Goal: Task Accomplishment & Management: Use online tool/utility

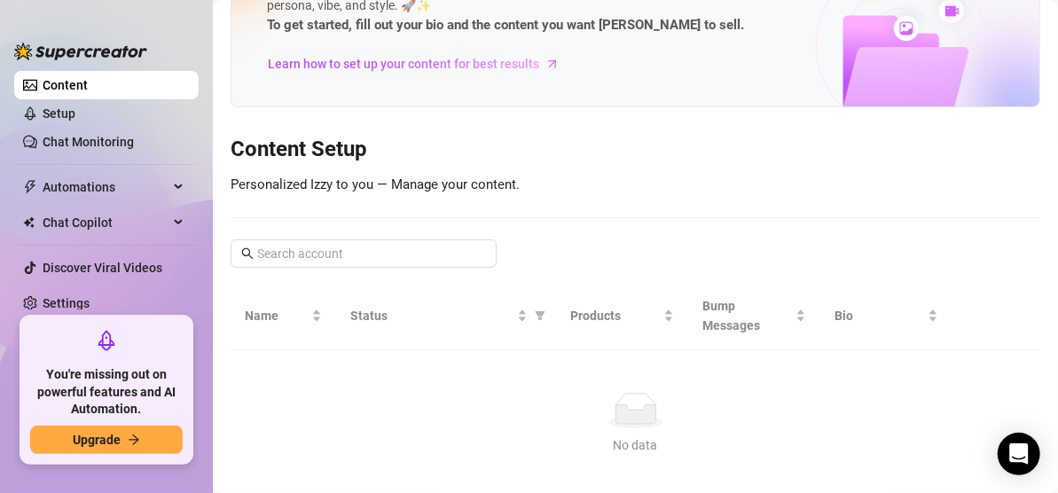
scroll to position [210, 0]
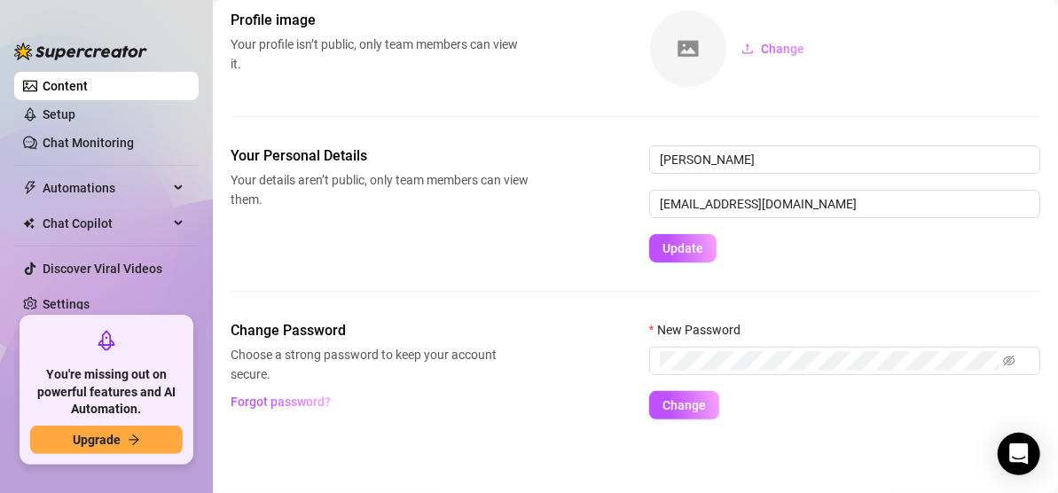
scroll to position [211, 0]
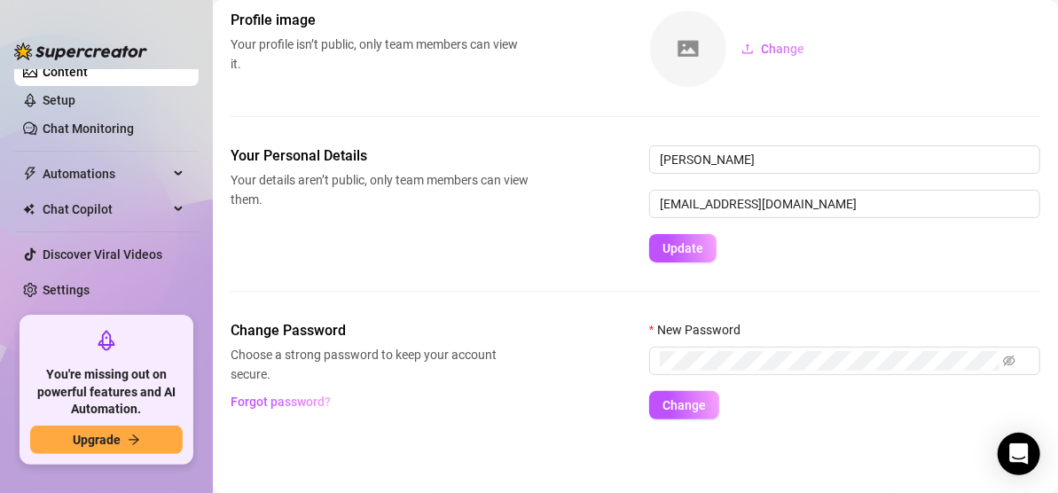
click at [182, 188] on ul "Setup Creator Analytics Team Analytics Purchase Subscription Izzy AI Chatter Co…" at bounding box center [106, 189] width 184 height 240
click at [70, 283] on link "Settings" at bounding box center [66, 290] width 47 height 14
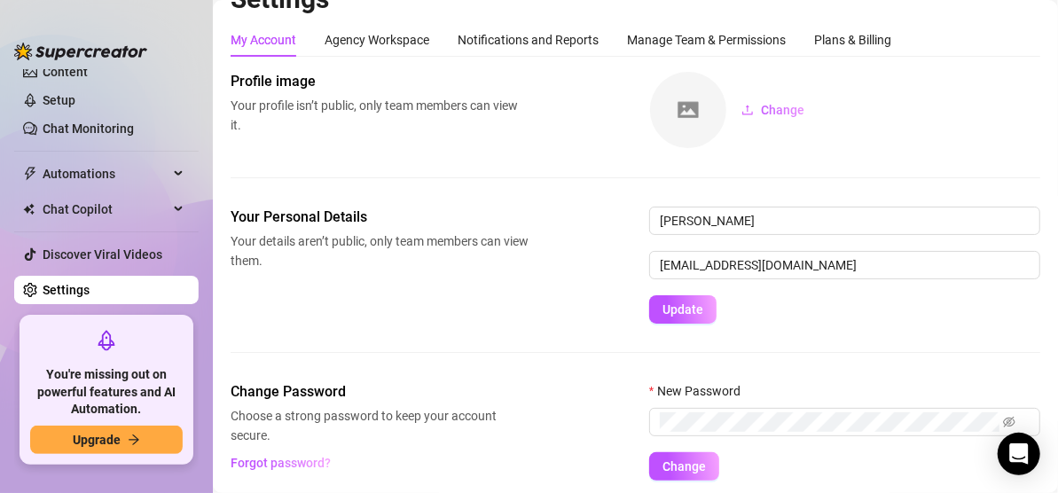
scroll to position [3, 0]
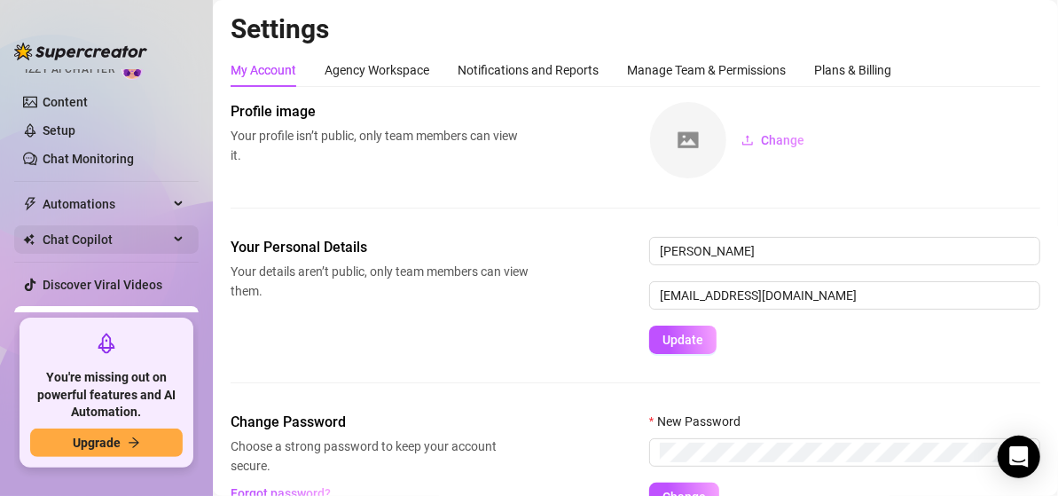
scroll to position [208, 0]
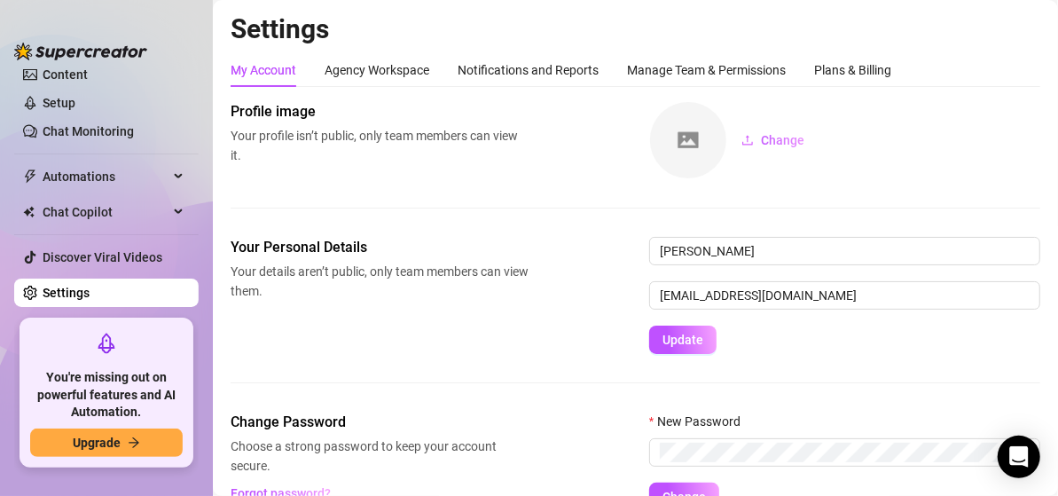
click at [54, 290] on link "Settings" at bounding box center [66, 293] width 47 height 14
click at [90, 292] on link "Settings" at bounding box center [66, 293] width 47 height 14
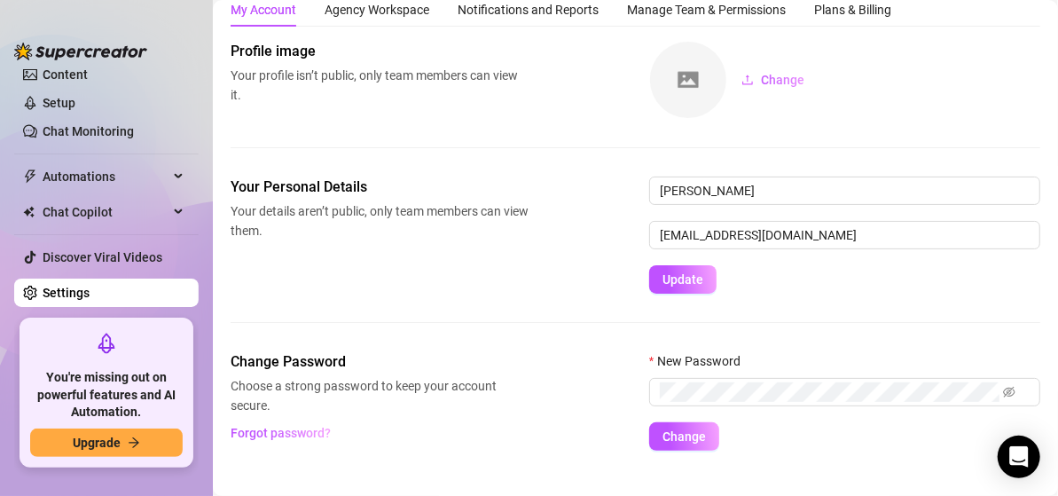
scroll to position [89, 0]
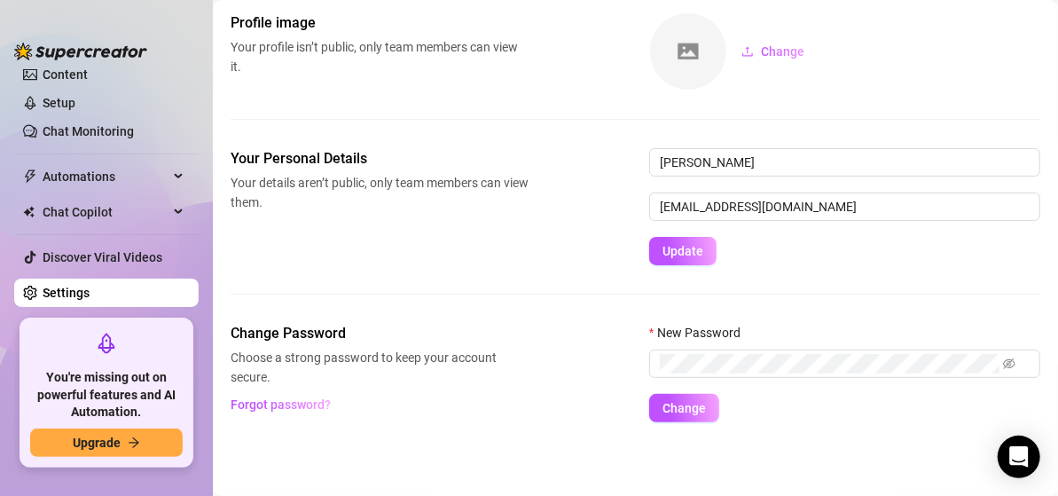
click at [32, 313] on div "Setup Creator Analytics Team Analytics Purchase Subscription Izzy AI Chatter Co…" at bounding box center [106, 248] width 184 height 464
click at [90, 286] on link "Settings" at bounding box center [66, 293] width 47 height 14
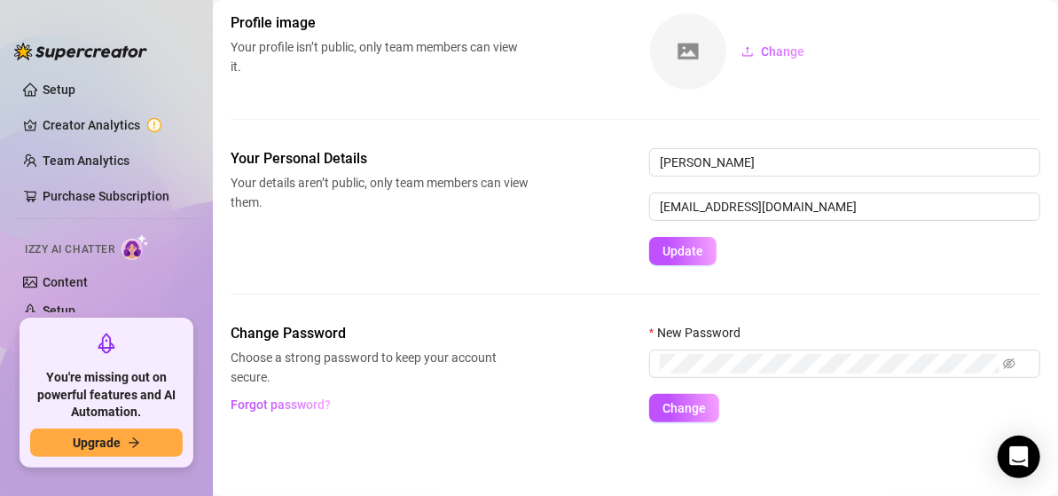
scroll to position [208, 0]
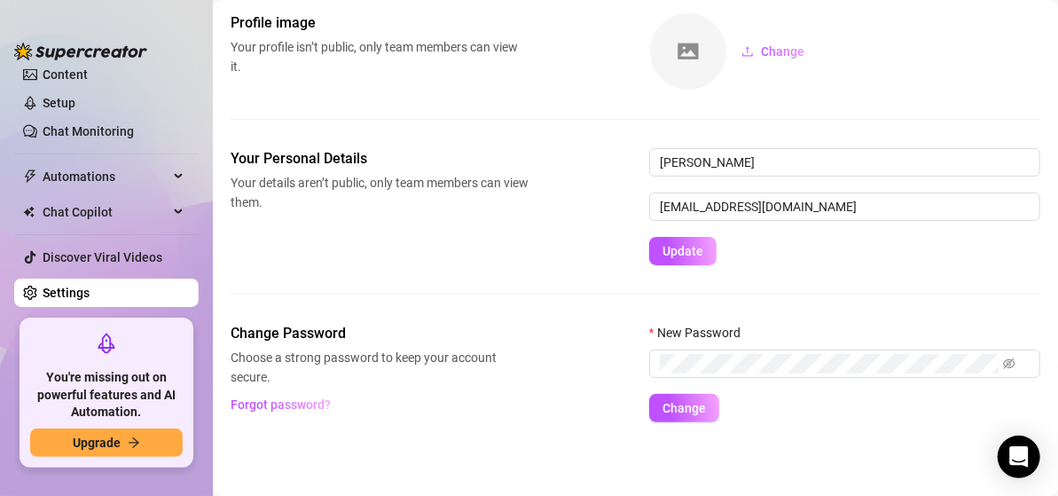
click at [331, 67] on span "Your profile isn’t public, only team members can view it." at bounding box center [380, 56] width 298 height 39
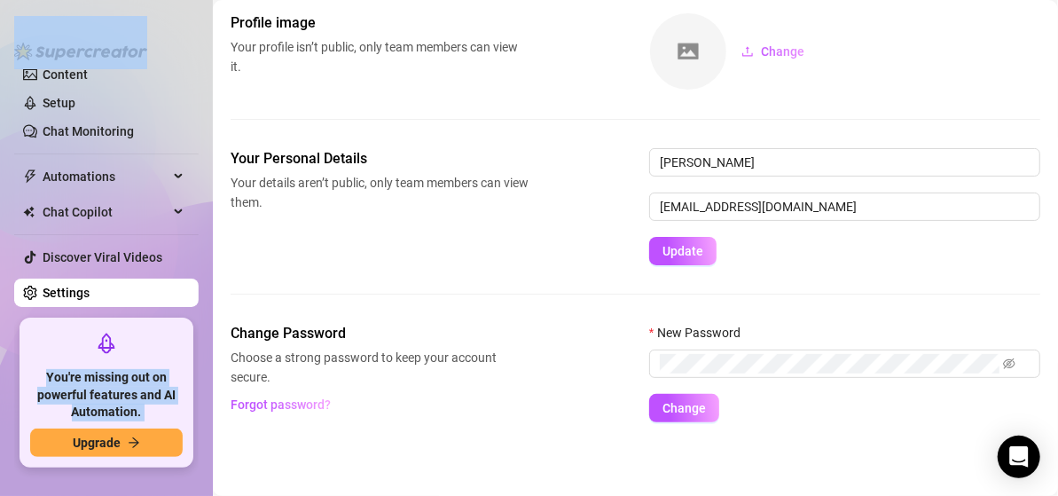
drag, startPoint x: 145, startPoint y: 6, endPoint x: 215, endPoint y: -111, distance: 136.0
click at [215, 0] on html "Setup Creator Analytics Team Analytics Purchase Subscription Izzy AI Chatter Co…" at bounding box center [529, 248] width 1058 height 496
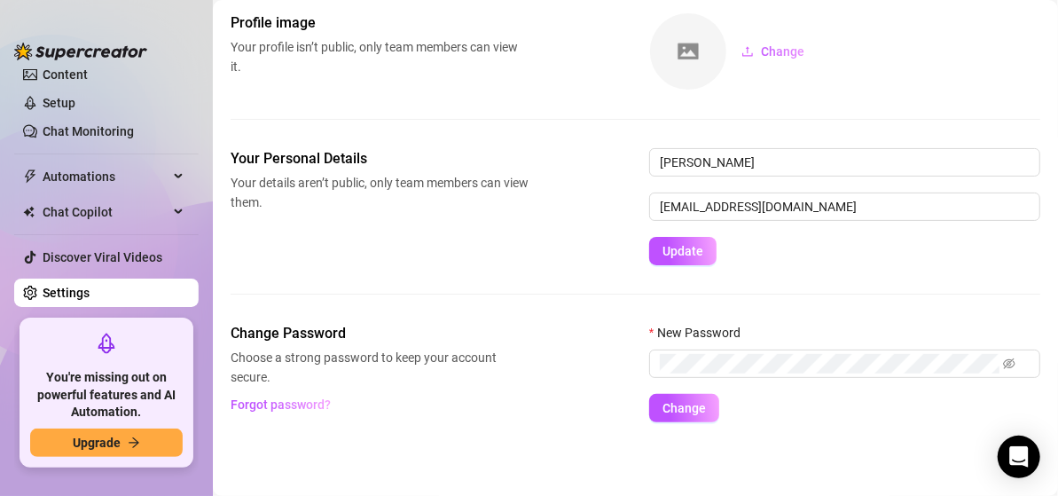
click at [1038, 122] on main "Settings My Account Agency Workspace Notifications and Reports Manage Team & Pe…" at bounding box center [635, 203] width 845 height 585
drag, startPoint x: 835, startPoint y: 184, endPoint x: 827, endPoint y: 246, distance: 62.6
click at [827, 200] on form "Rosey Rose alinar.bbrose2@gmail.com Update" at bounding box center [844, 206] width 391 height 117
drag, startPoint x: 827, startPoint y: 246, endPoint x: 701, endPoint y: 312, distance: 143.2
click at [823, 251] on form "Rosey Rose alinar.bbrose2@gmail.com Update" at bounding box center [844, 206] width 391 height 117
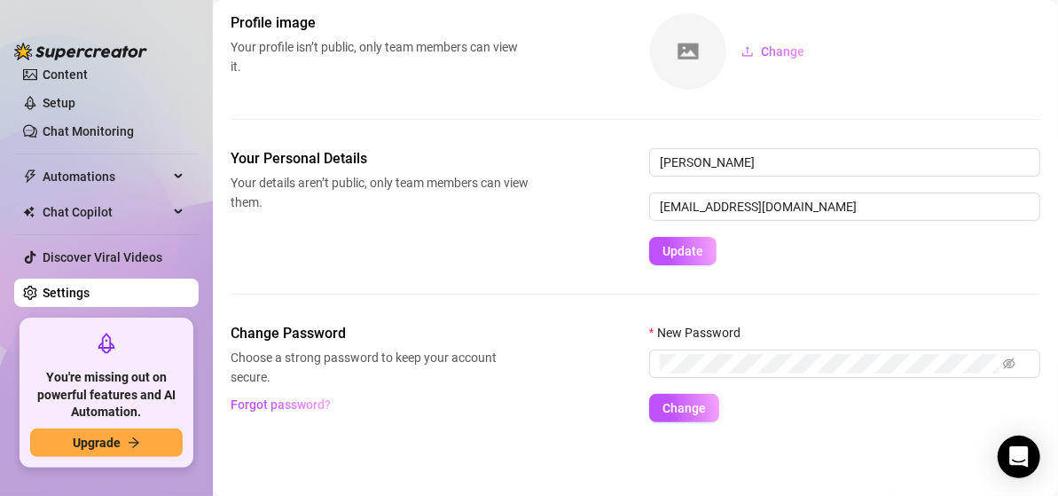
drag, startPoint x: 620, startPoint y: 159, endPoint x: 276, endPoint y: 263, distance: 359.6
click at [618, 161] on div "Your Personal Details Your details aren’t public, only team members can view th…" at bounding box center [636, 206] width 810 height 117
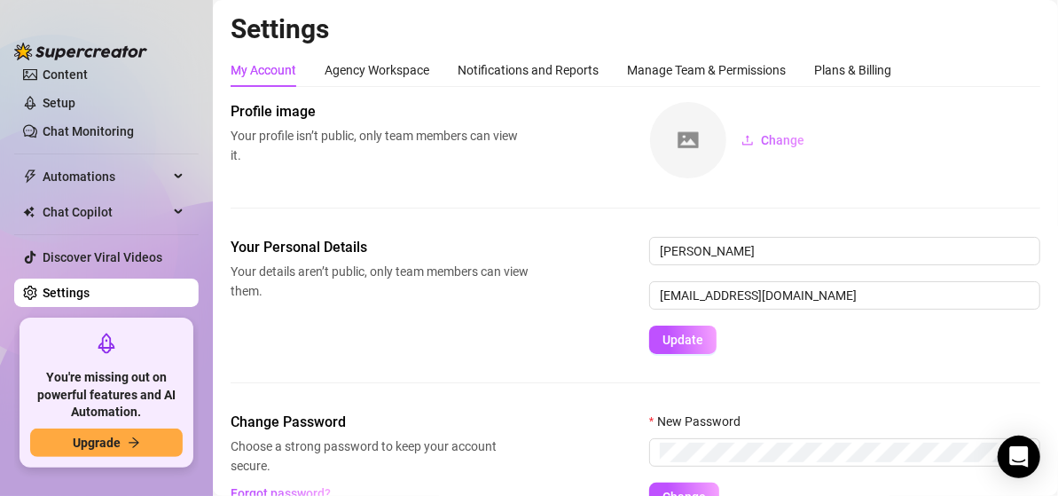
scroll to position [89, 0]
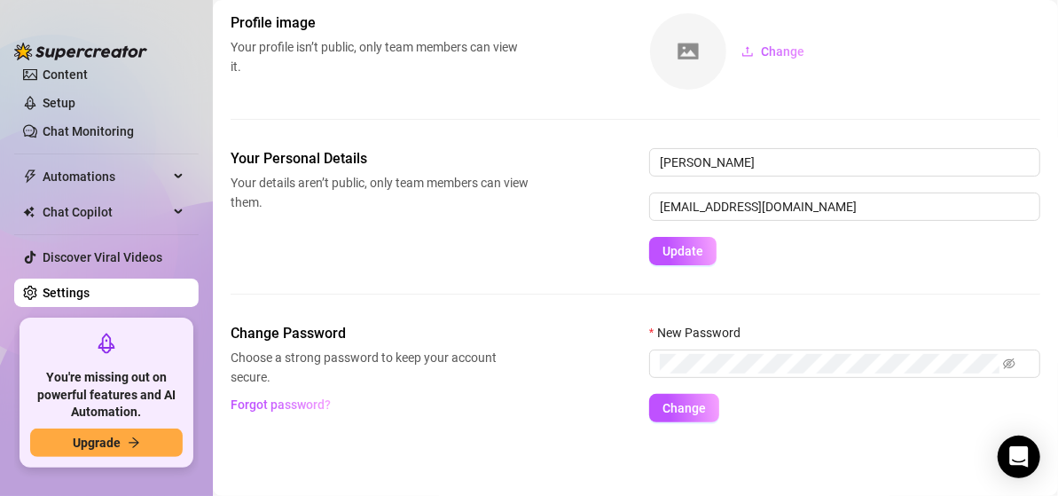
drag, startPoint x: 65, startPoint y: 290, endPoint x: 33, endPoint y: 294, distance: 32.1
drag, startPoint x: 33, startPoint y: 294, endPoint x: 27, endPoint y: 280, distance: 14.3
click at [27, 280] on ul "Setup Creator Analytics Team Analytics Purchase Subscription Izzy AI Chatter Co…" at bounding box center [106, 190] width 184 height 243
drag, startPoint x: 27, startPoint y: 284, endPoint x: 54, endPoint y: 260, distance: 35.8
click at [43, 286] on link "Settings" at bounding box center [66, 293] width 47 height 14
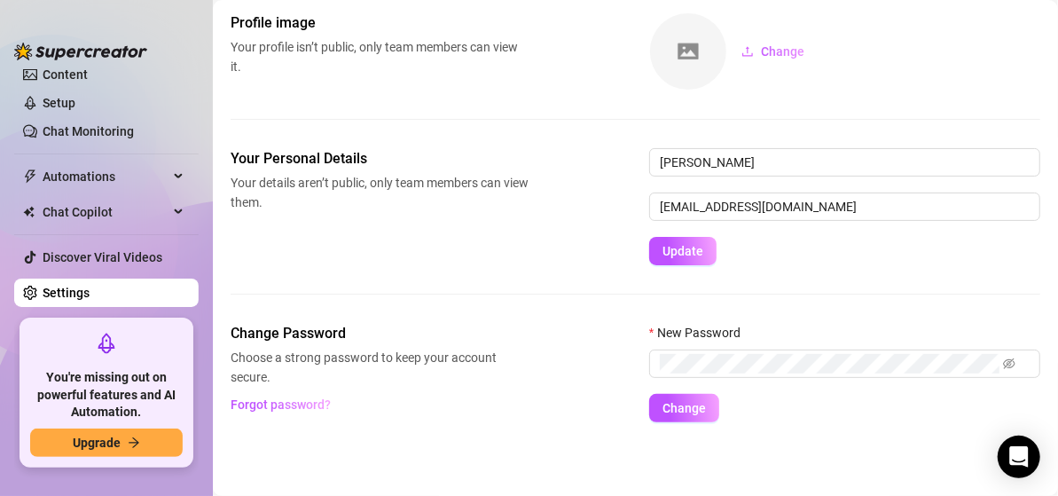
click at [79, 67] on div at bounding box center [80, 42] width 133 height 53
click at [79, 72] on link "Content" at bounding box center [65, 74] width 45 height 14
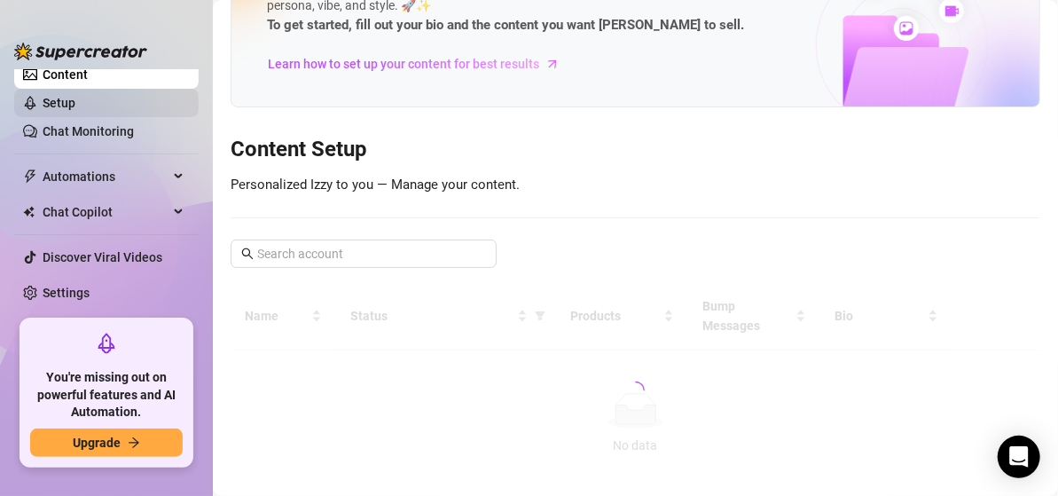
click at [68, 104] on link "Setup" at bounding box center [59, 103] width 33 height 14
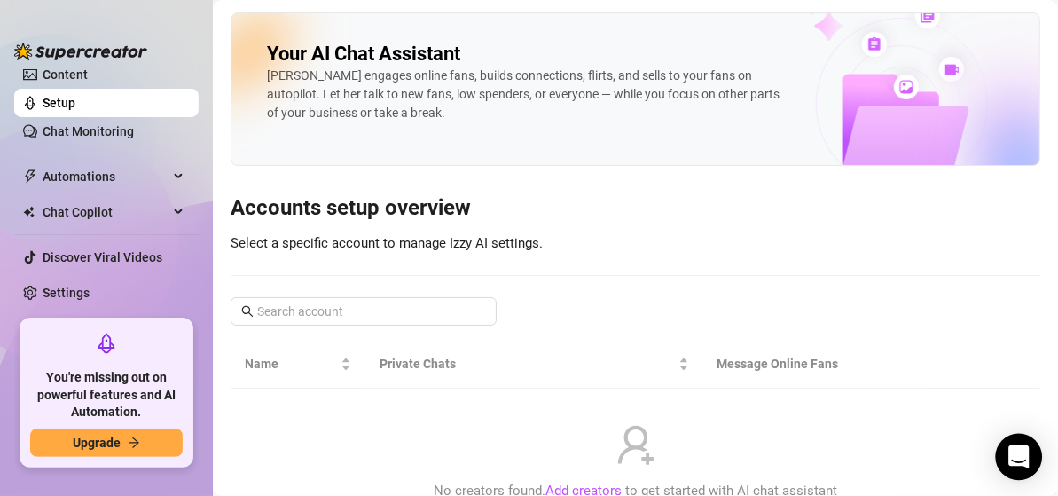
click at [1011, 442] on div "Open Intercom Messenger" at bounding box center [1019, 457] width 47 height 47
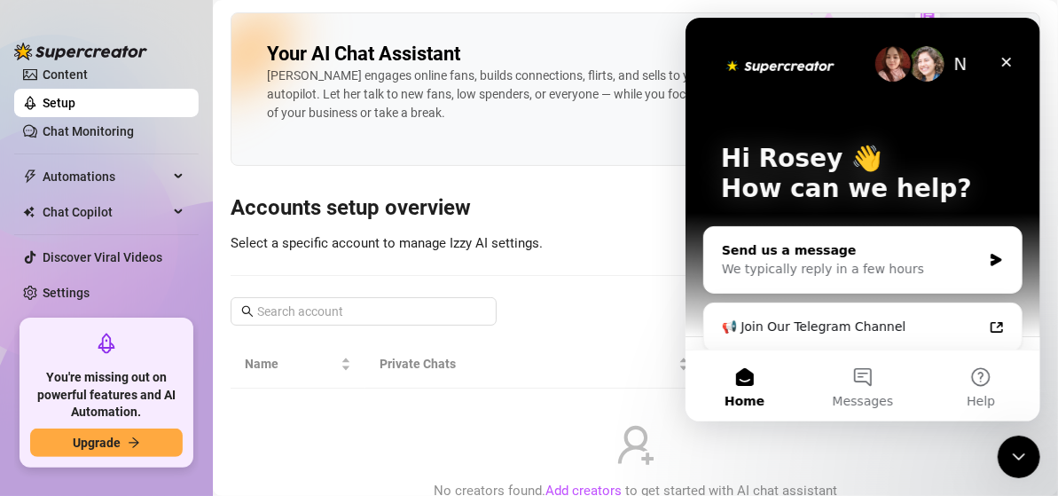
click at [829, 261] on div "We typically reply in a few hours" at bounding box center [851, 269] width 260 height 19
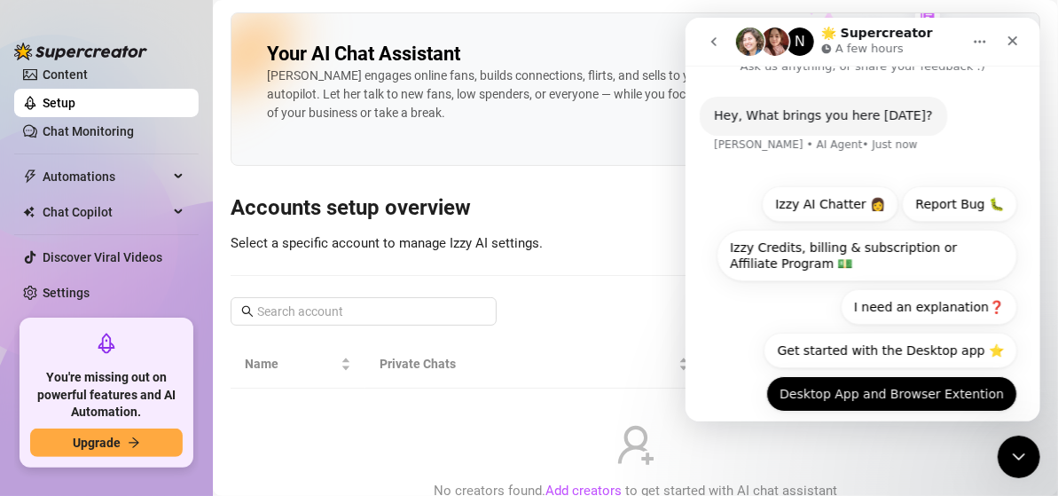
scroll to position [41, 0]
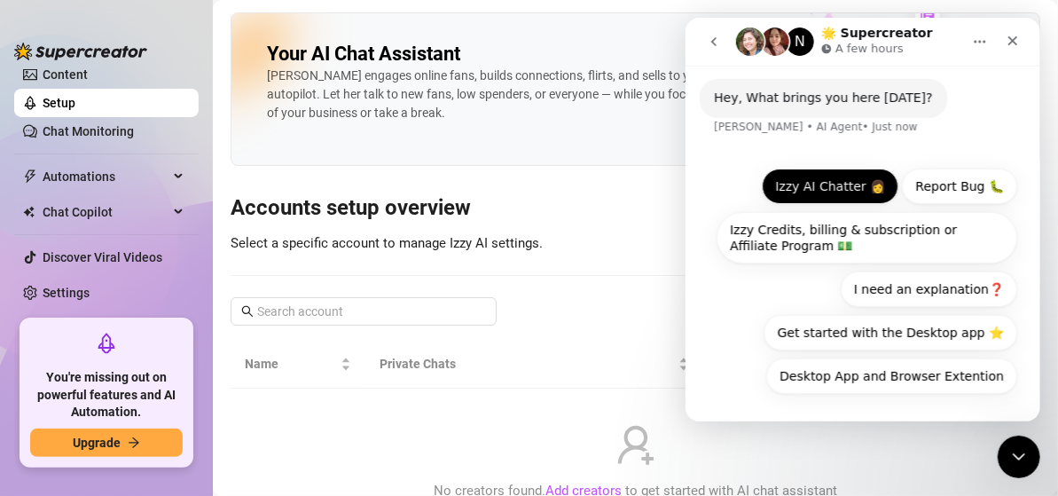
click at [801, 184] on button "Izzy AI Chatter 👩" at bounding box center [829, 185] width 137 height 35
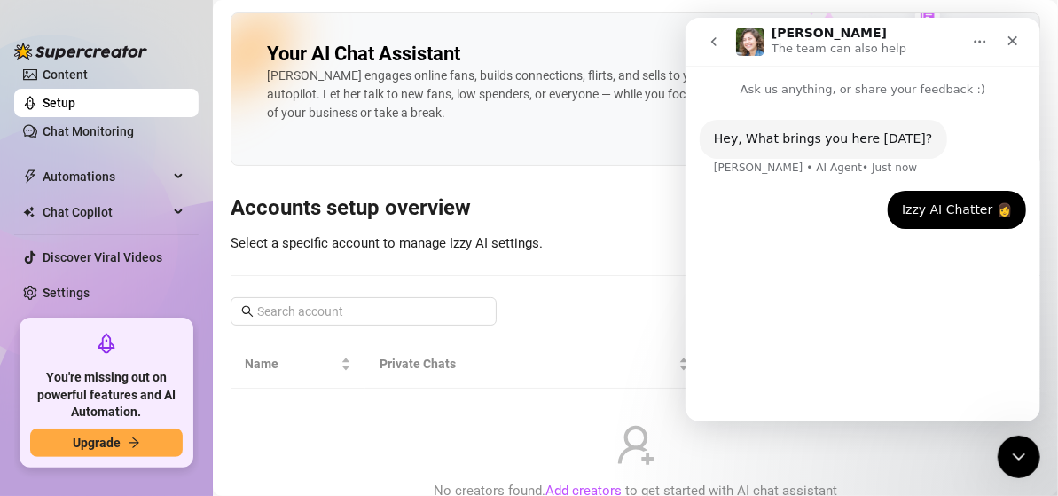
click at [837, 330] on div "Hey, What brings you here today? Ella • AI Agent • Just now Izzy AI Chatter 👩 R…" at bounding box center [862, 252] width 355 height 308
drag, startPoint x: 948, startPoint y: 209, endPoint x: 935, endPoint y: 222, distance: 18.2
click at [944, 213] on div "Izzy AI Chatter 👩" at bounding box center [956, 210] width 110 height 18
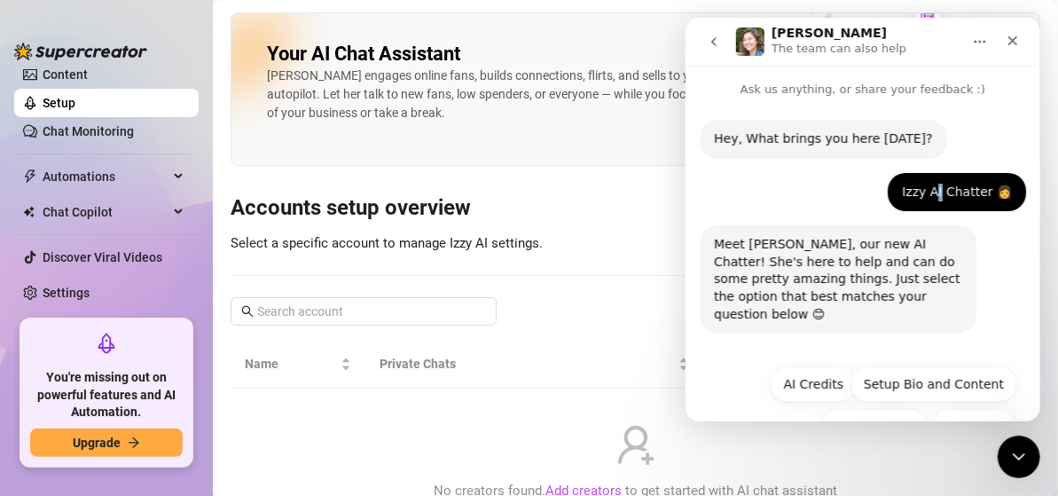
scroll to position [35, 0]
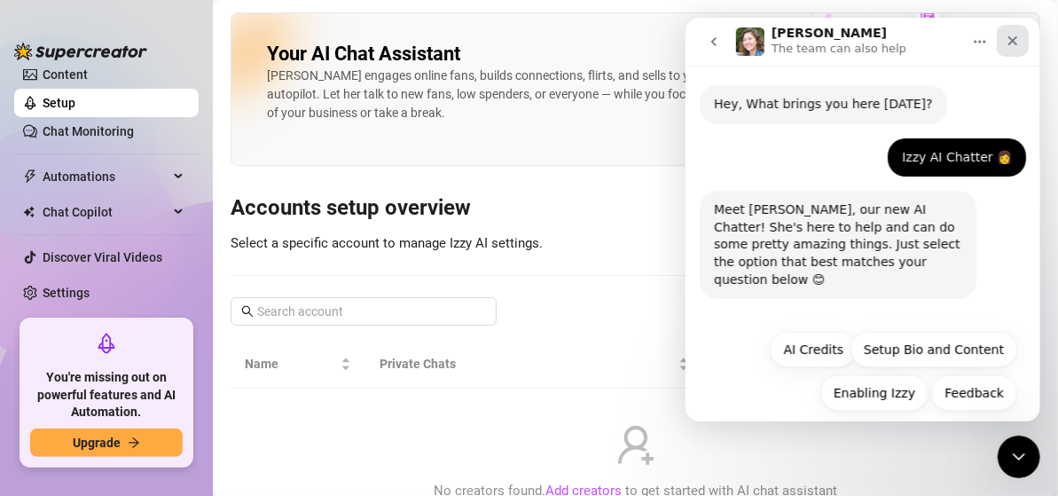
click at [1011, 30] on div "Close" at bounding box center [1012, 41] width 32 height 32
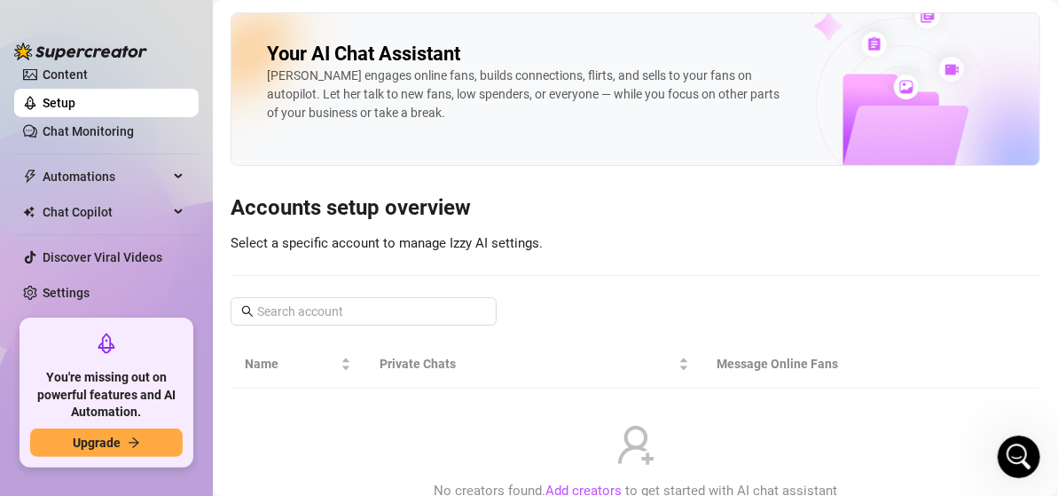
click at [641, 277] on div "Your AI Chat Assistant Izzy engages online fans, builds connections, flirts, an…" at bounding box center [636, 275] width 810 height 526
